Goal: Information Seeking & Learning: Find contact information

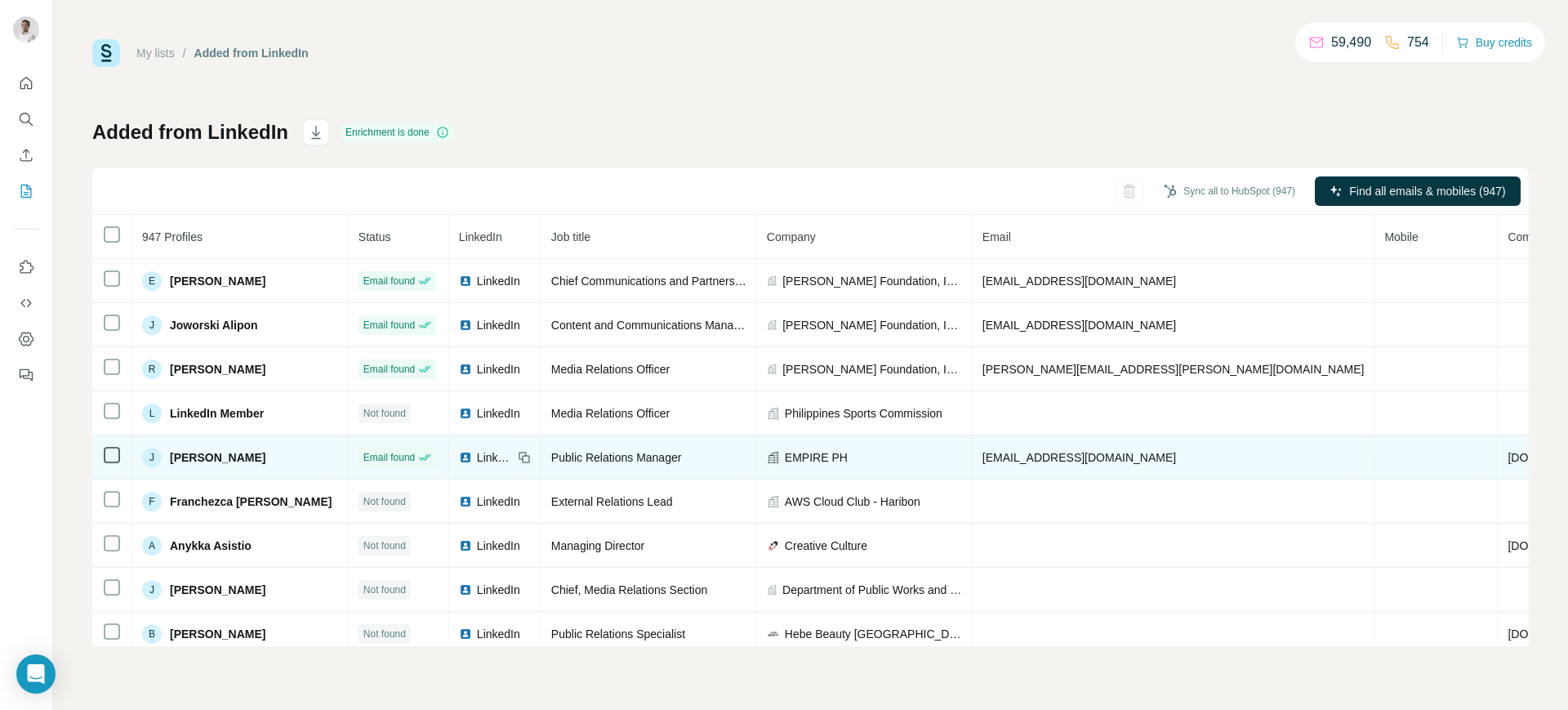
click at [1034, 455] on span "[EMAIL_ADDRESS][DOMAIN_NAME]" at bounding box center [1079, 456] width 193 height 13
copy span "[EMAIL_ADDRESS][DOMAIN_NAME]"
click at [526, 454] on icon at bounding box center [524, 456] width 13 height 13
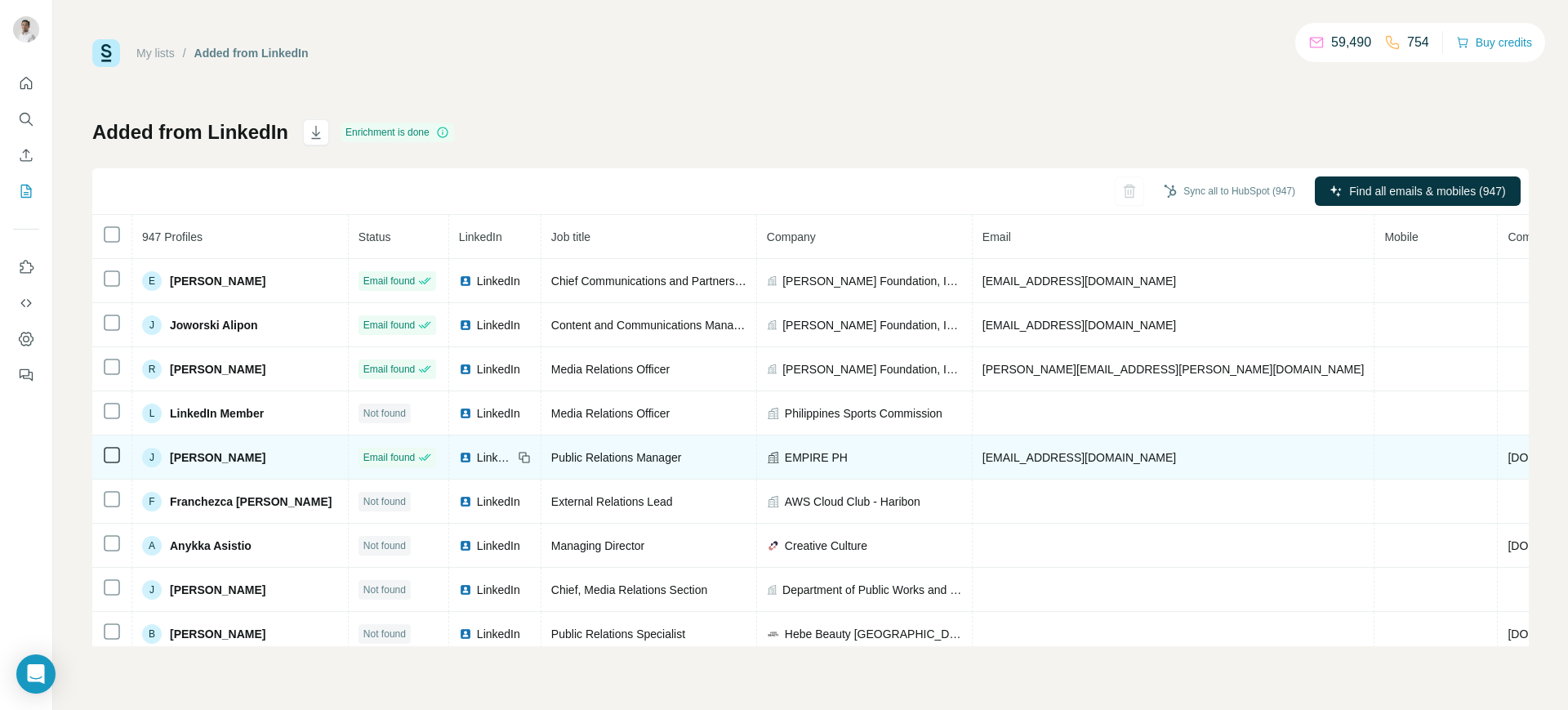
click at [806, 445] on td "EMPIRE PH" at bounding box center [864, 457] width 215 height 44
copy span "EMPIRE PH"
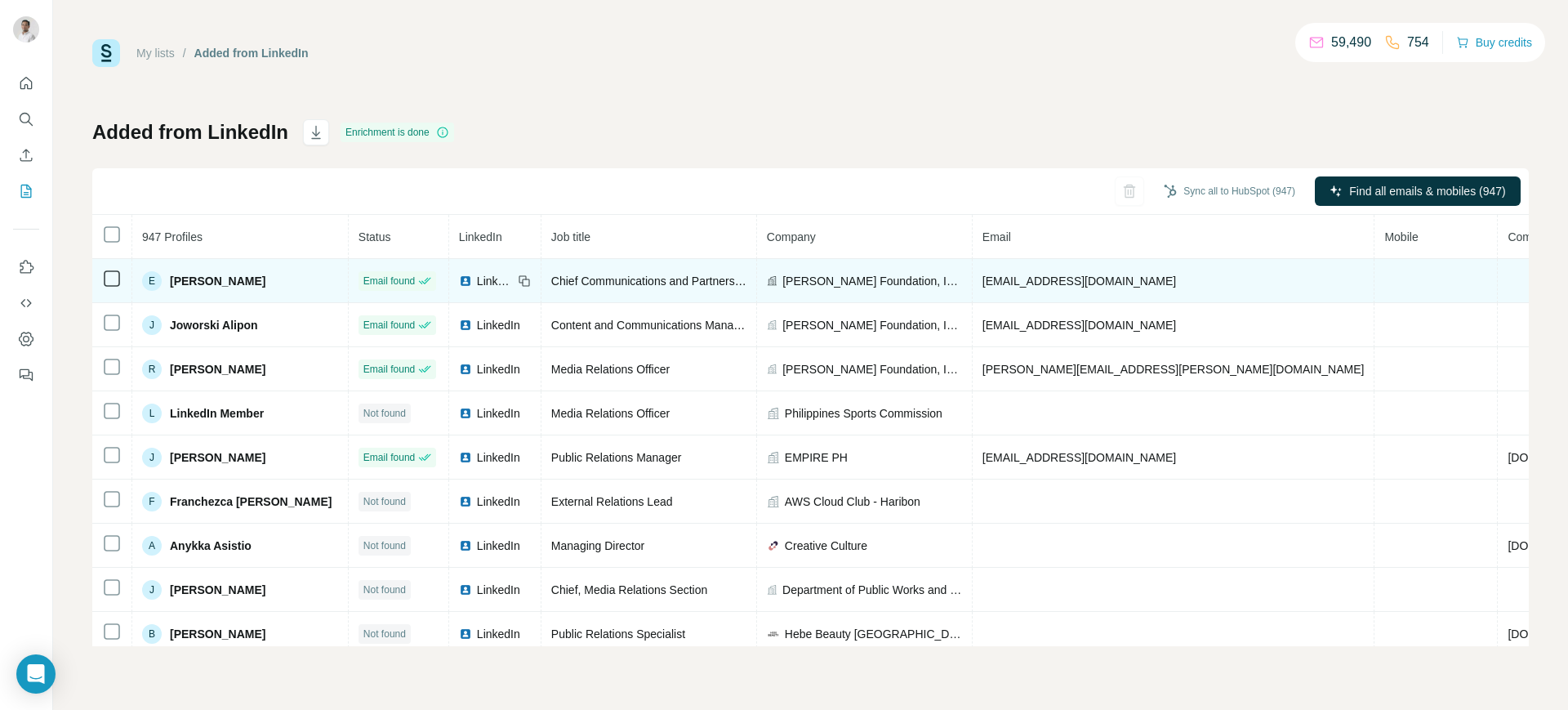
click at [1018, 275] on span "estee.plunket@rafi.ph" at bounding box center [1079, 281] width 193 height 13
click at [470, 280] on img at bounding box center [465, 281] width 13 height 13
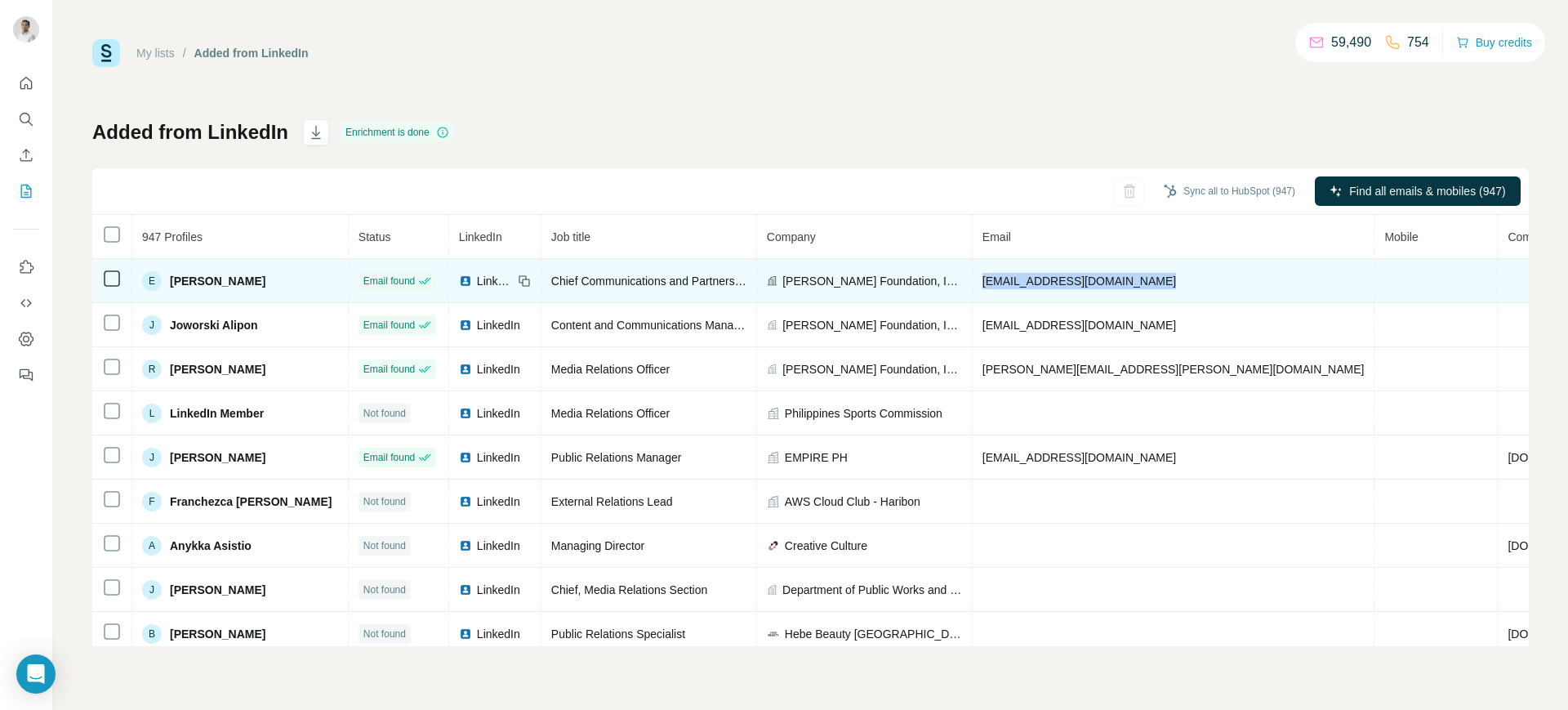
copy span "estee.plunket@rafi.ph"
click at [525, 283] on icon at bounding box center [526, 282] width 7 height 7
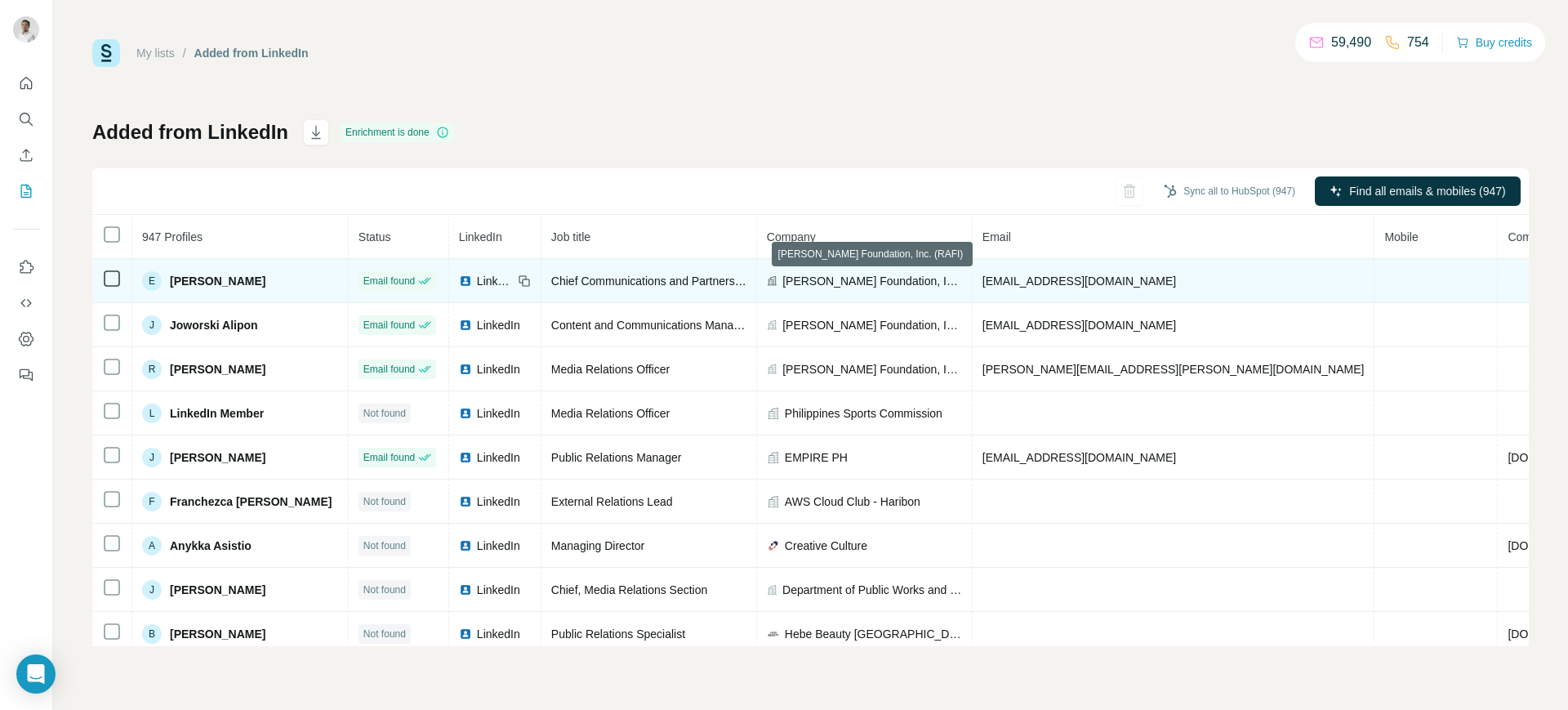
click at [854, 276] on span "[PERSON_NAME] Foundation, Inc. (RAFI)" at bounding box center [872, 281] width 180 height 16
copy span "[PERSON_NAME] Foundation, Inc. (RAFI)"
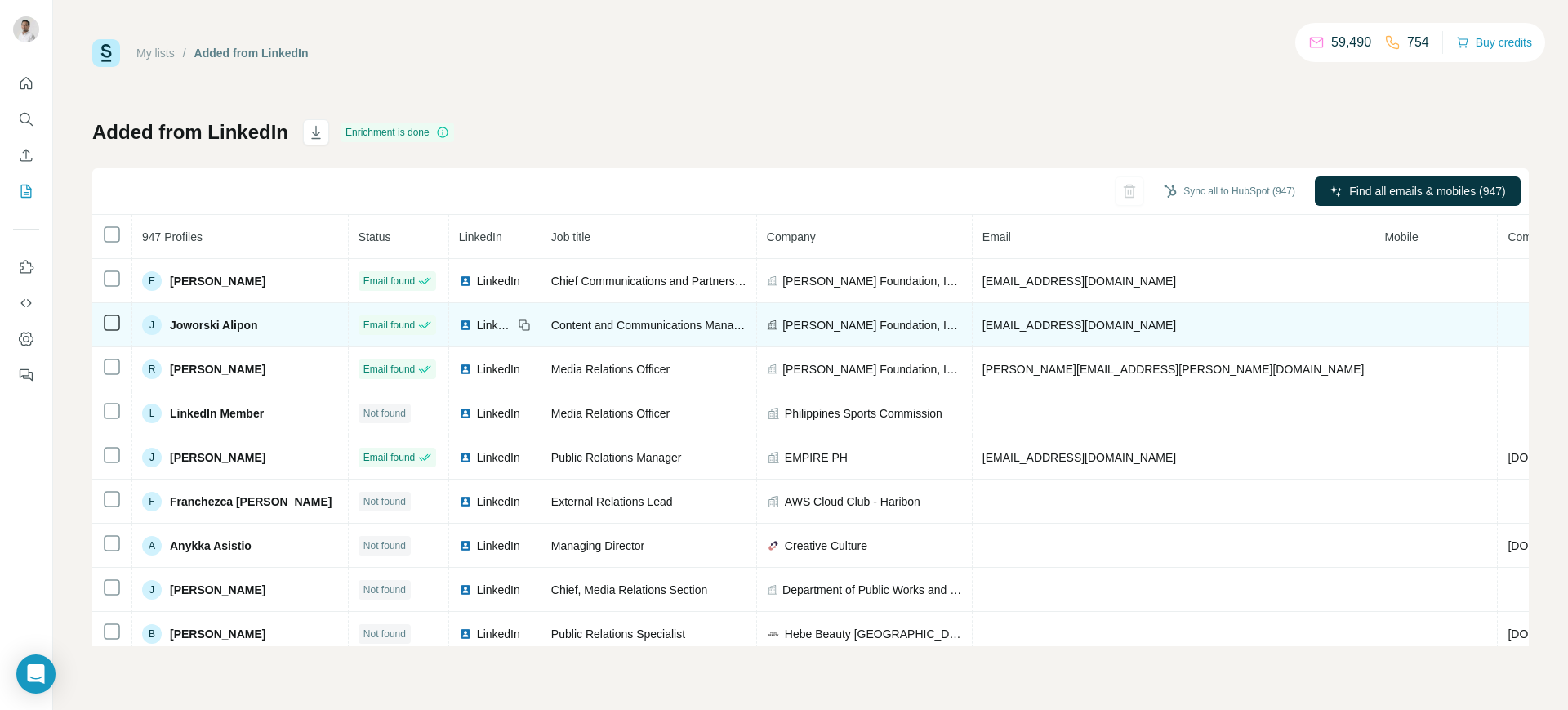
click at [1016, 320] on span "joworski.alipon@rafi.ph" at bounding box center [1079, 324] width 193 height 13
copy span "joworski.alipon@rafi.ph"
click at [527, 320] on icon at bounding box center [524, 324] width 13 height 13
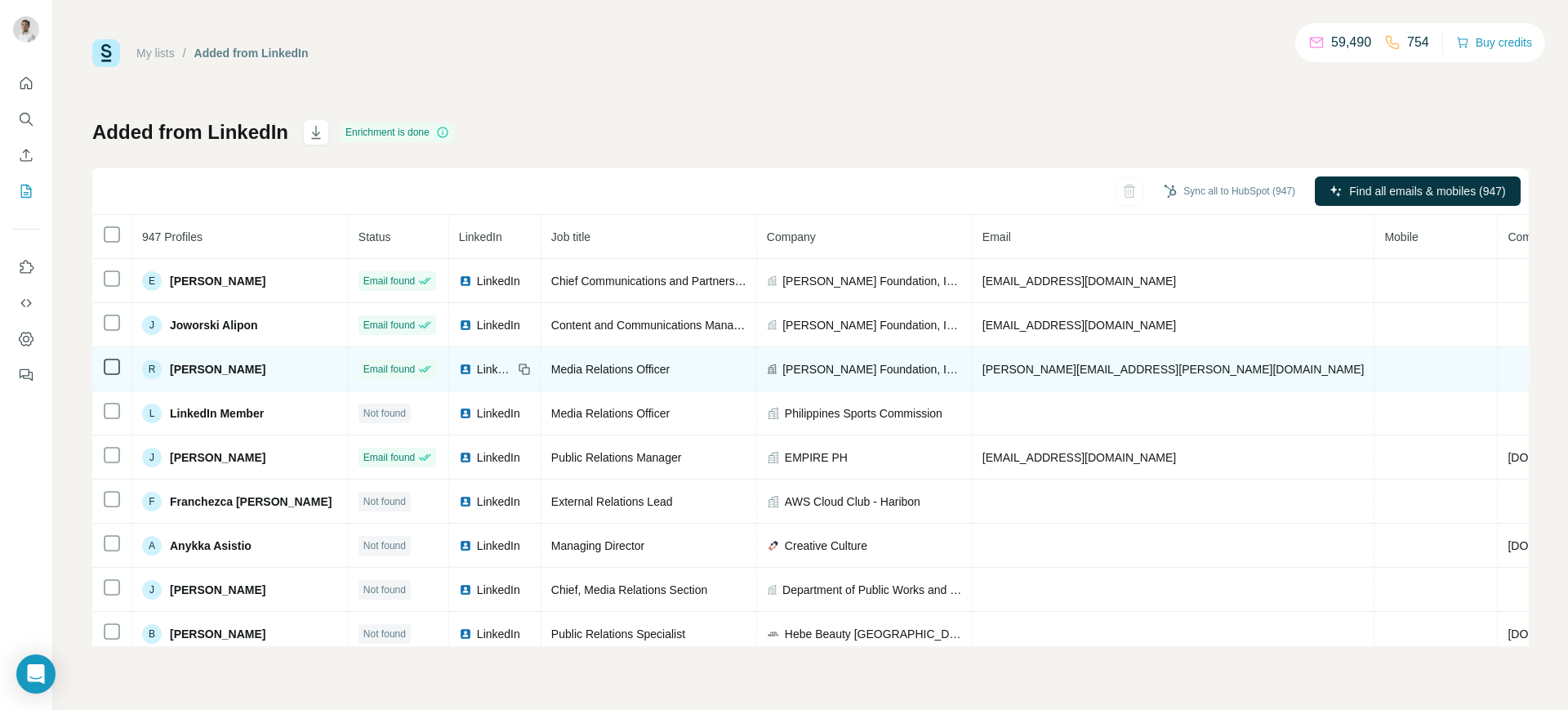
click at [1004, 363] on span "[PERSON_NAME][EMAIL_ADDRESS][PERSON_NAME][DOMAIN_NAME]" at bounding box center [1173, 369] width 382 height 13
copy span "[PERSON_NAME][EMAIL_ADDRESS][PERSON_NAME][DOMAIN_NAME]"
click at [525, 365] on icon at bounding box center [524, 369] width 13 height 13
